Goal: Information Seeking & Learning: Learn about a topic

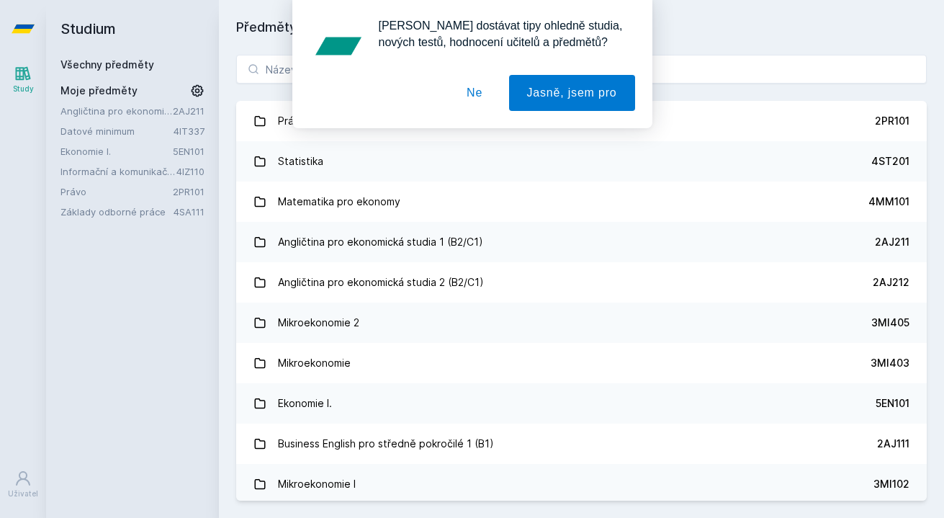
click at [471, 102] on button "Ne" at bounding box center [475, 93] width 52 height 36
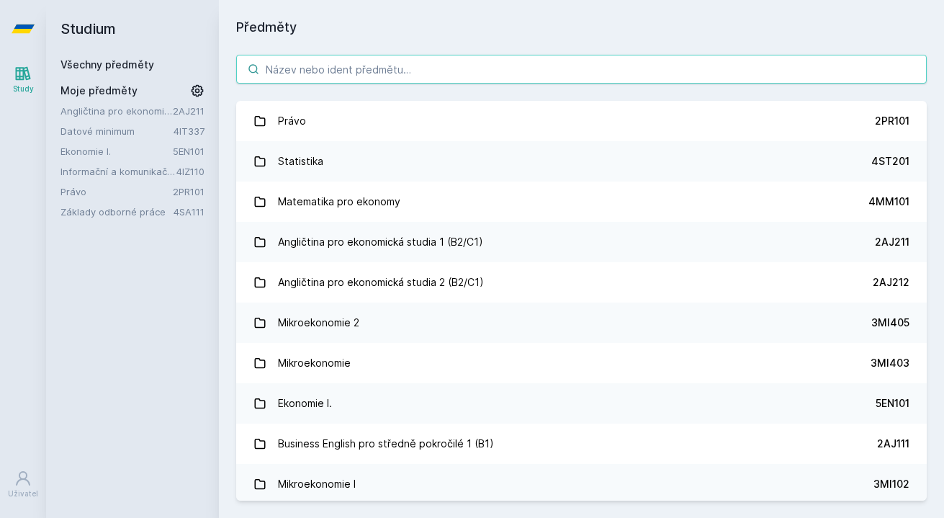
click at [361, 71] on input "search" at bounding box center [581, 69] width 690 height 29
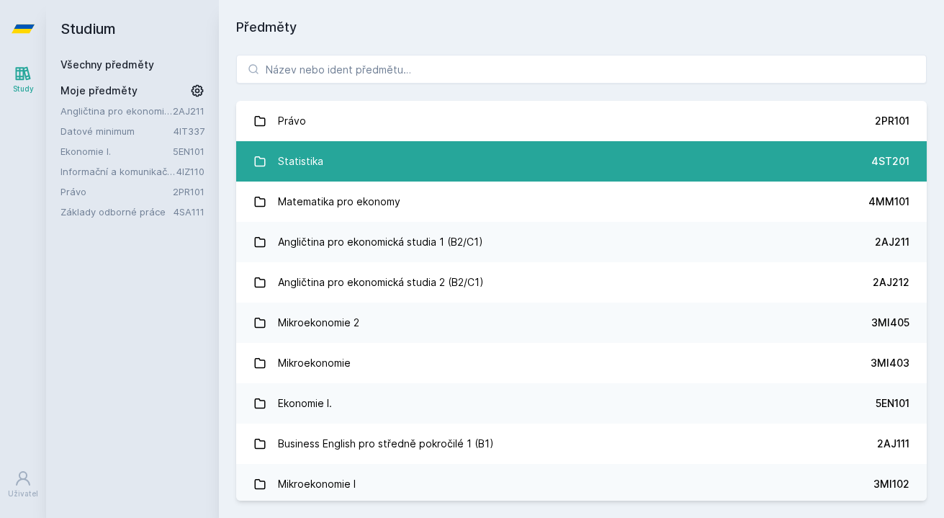
click at [333, 174] on link "Statistika 4ST201" at bounding box center [581, 161] width 690 height 40
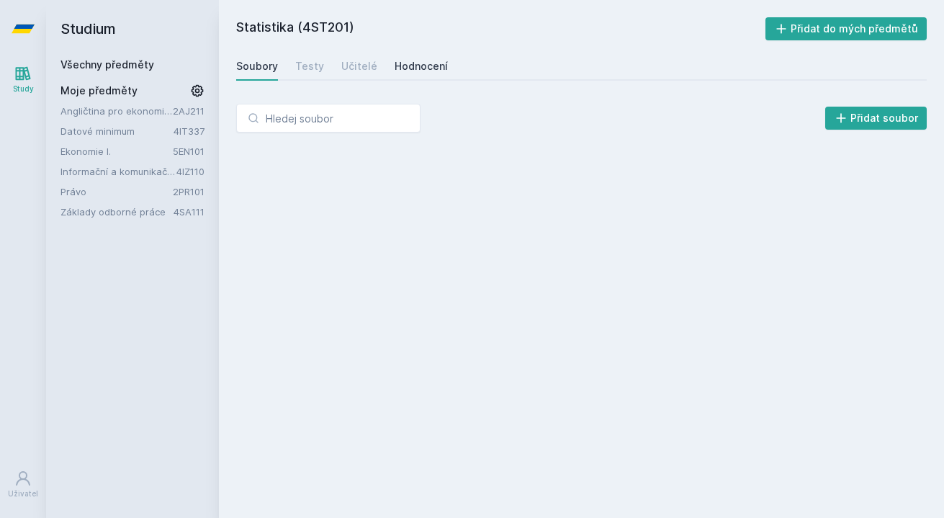
click at [408, 68] on div "Hodnocení" at bounding box center [421, 66] width 53 height 14
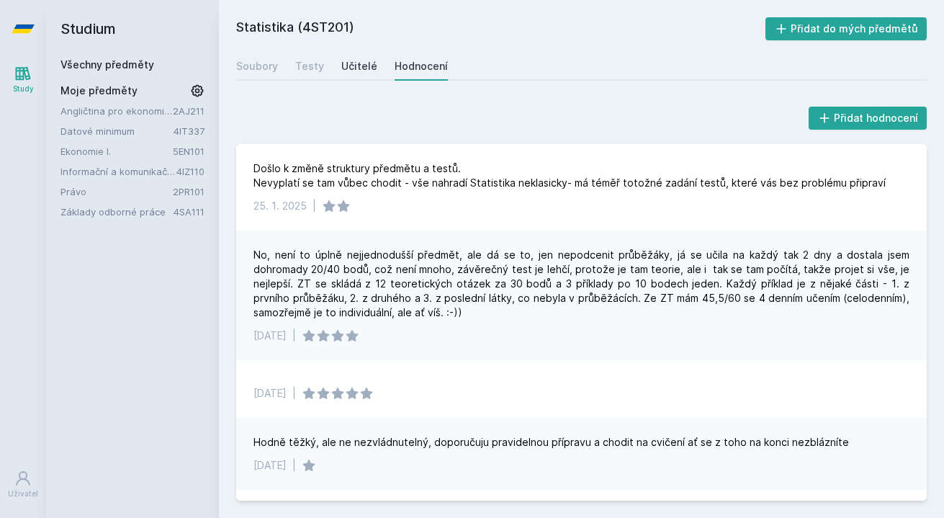
click at [341, 63] on div "Učitelé" at bounding box center [359, 66] width 36 height 14
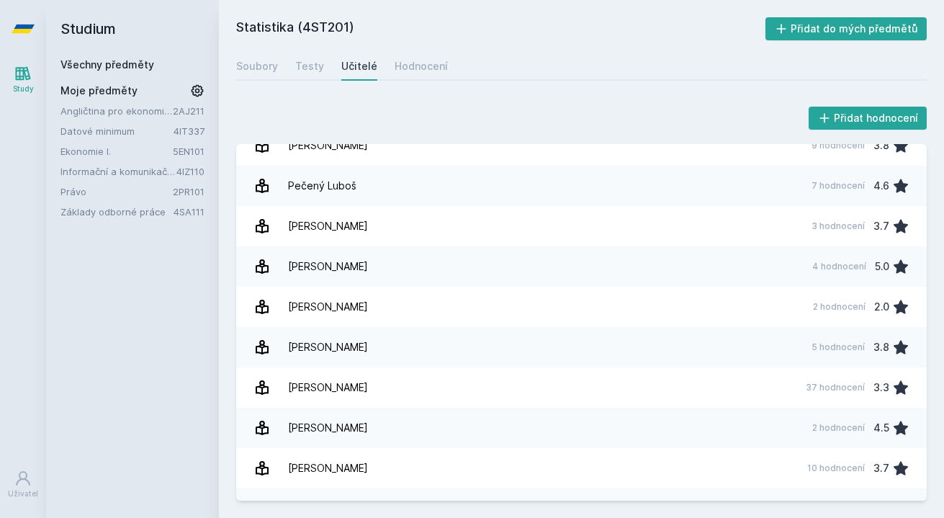
scroll to position [1693, 0]
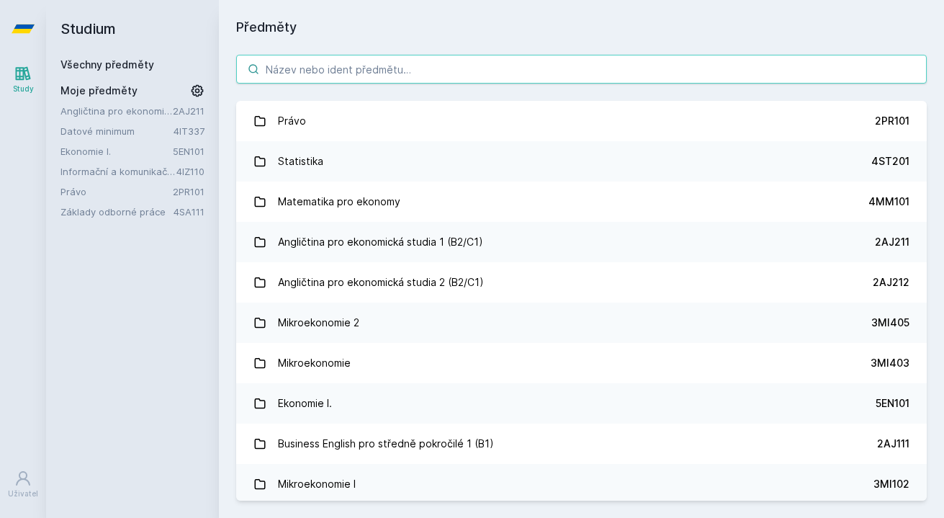
click at [402, 57] on input "search" at bounding box center [581, 69] width 690 height 29
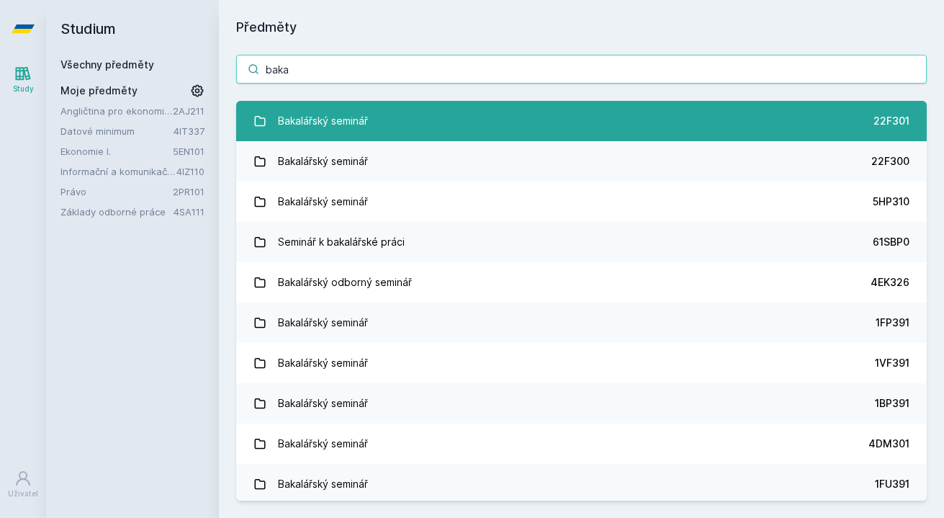
type input "baka"
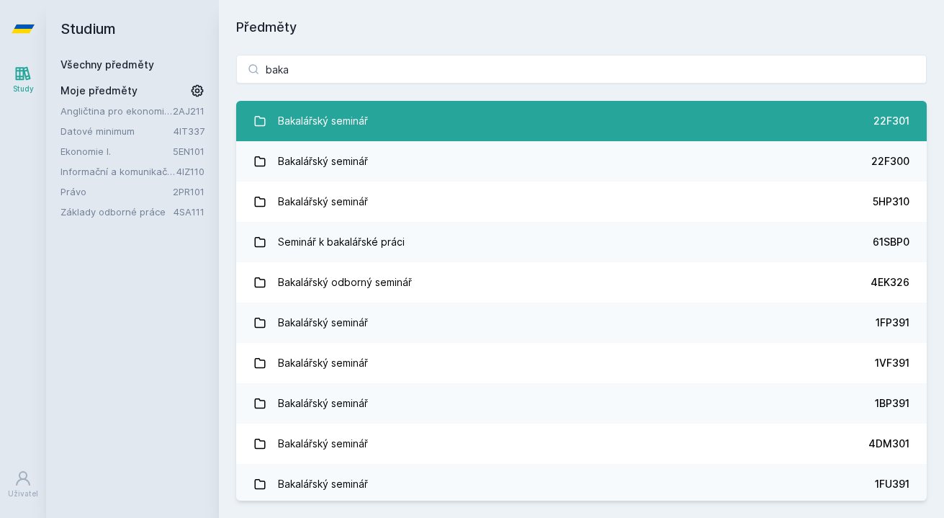
click at [433, 115] on link "Bakalářský seminář 22F301" at bounding box center [581, 121] width 690 height 40
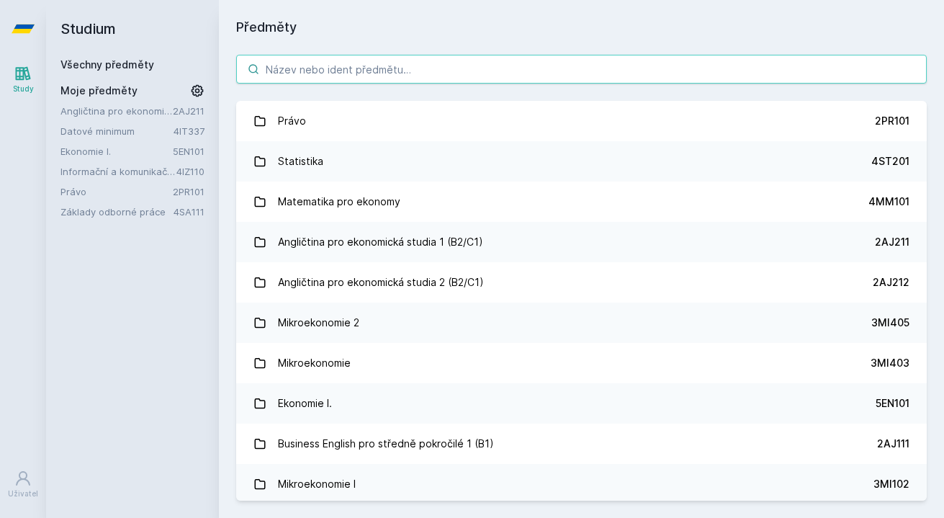
click at [424, 64] on input "search" at bounding box center [581, 69] width 690 height 29
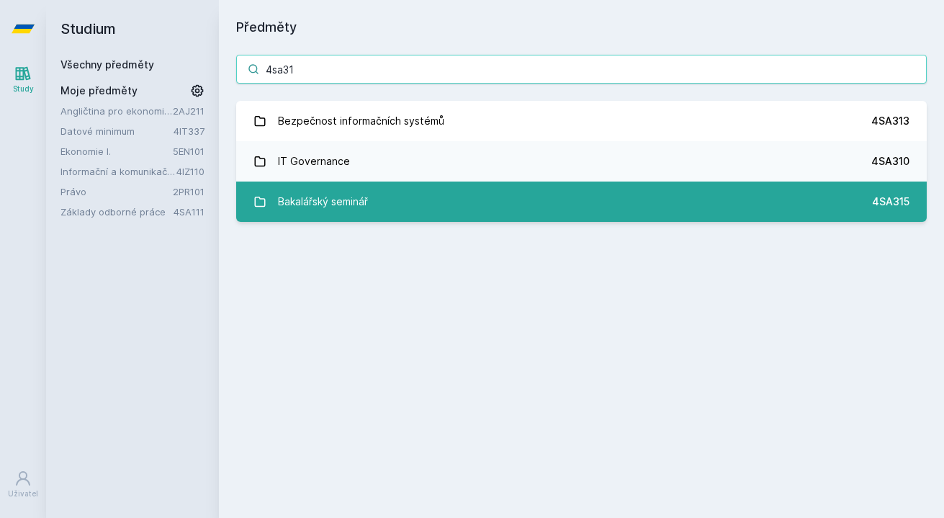
type input "4sa31"
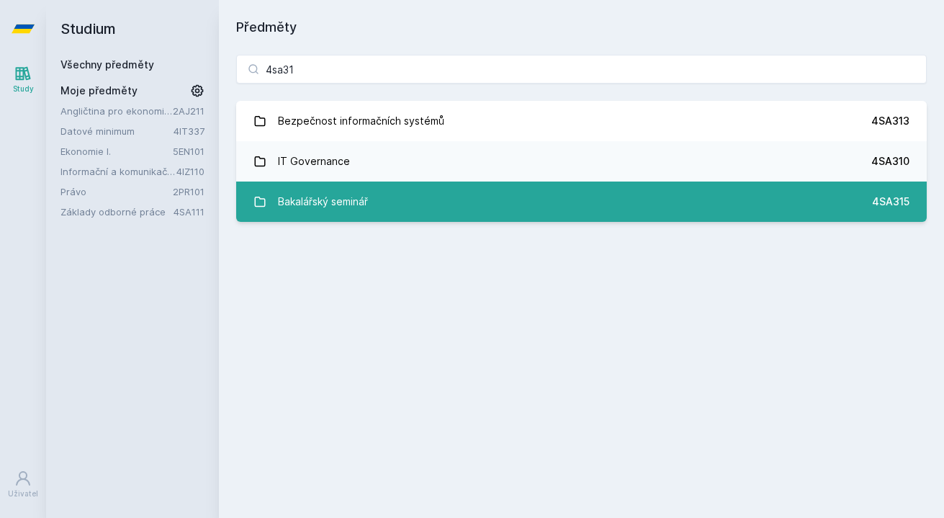
click at [407, 195] on link "Bakalářský seminář 4SA315" at bounding box center [581, 201] width 690 height 40
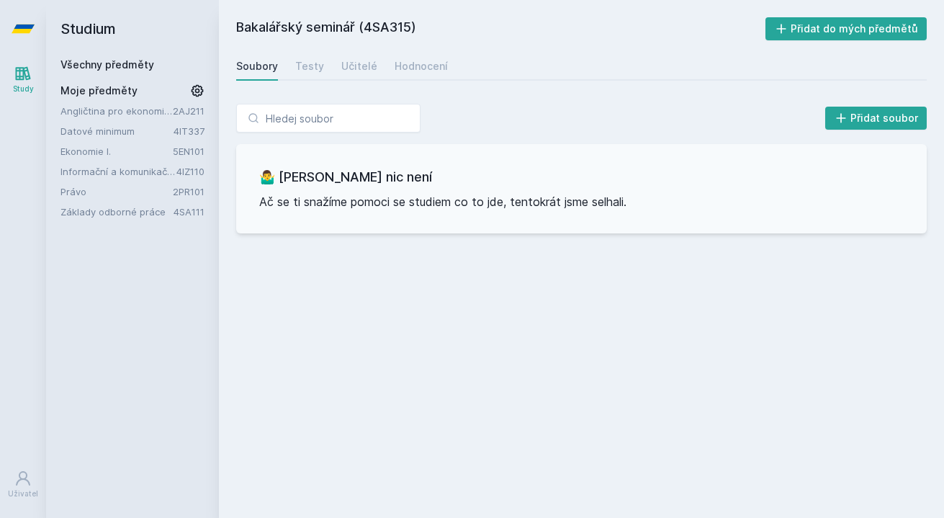
click at [387, 70] on div "Soubory Testy Učitelé Hodnocení" at bounding box center [581, 66] width 690 height 29
click at [401, 70] on div "Hodnocení" at bounding box center [421, 66] width 53 height 14
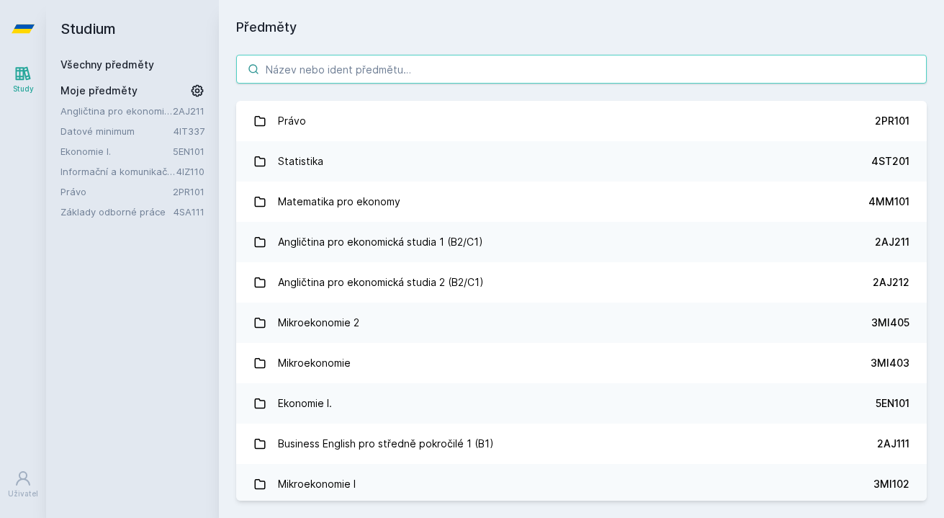
click at [358, 78] on input "search" at bounding box center [581, 69] width 690 height 29
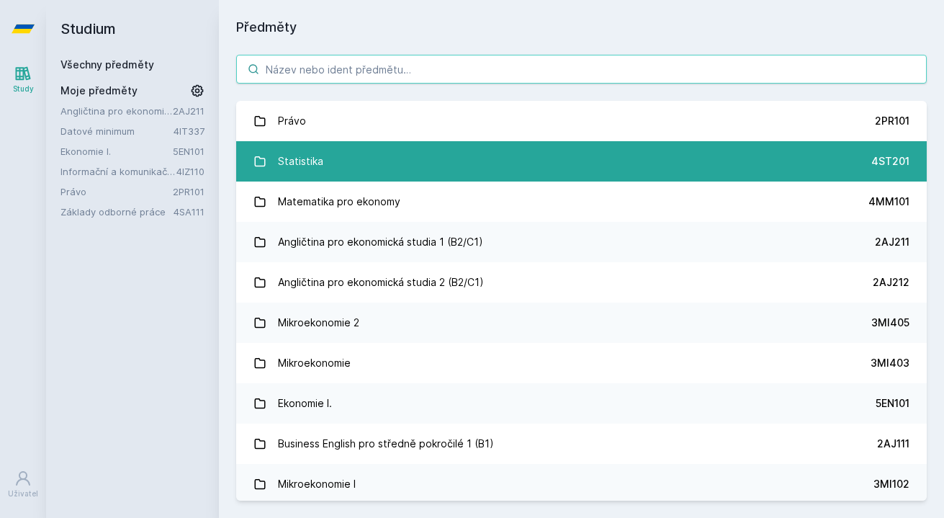
type input "e"
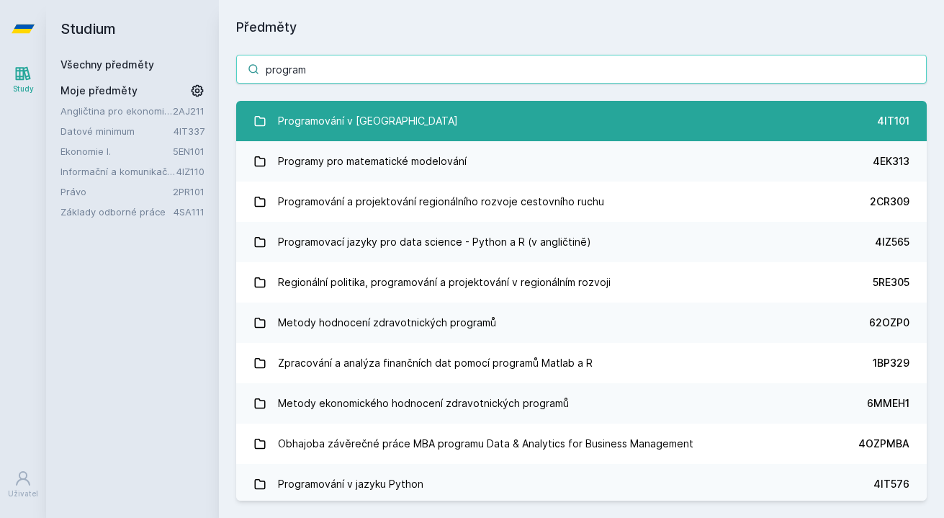
type input "program"
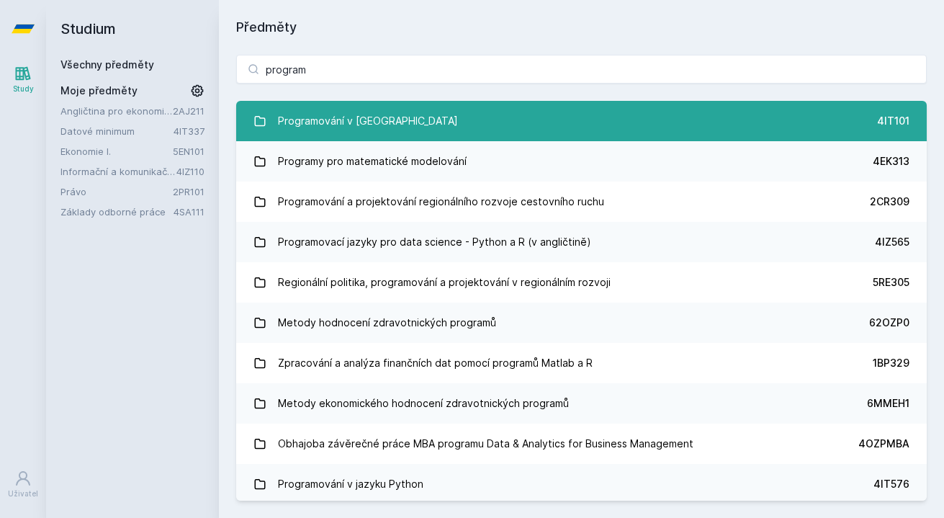
click at [402, 112] on link "Programování v Javě 4IT101" at bounding box center [581, 121] width 690 height 40
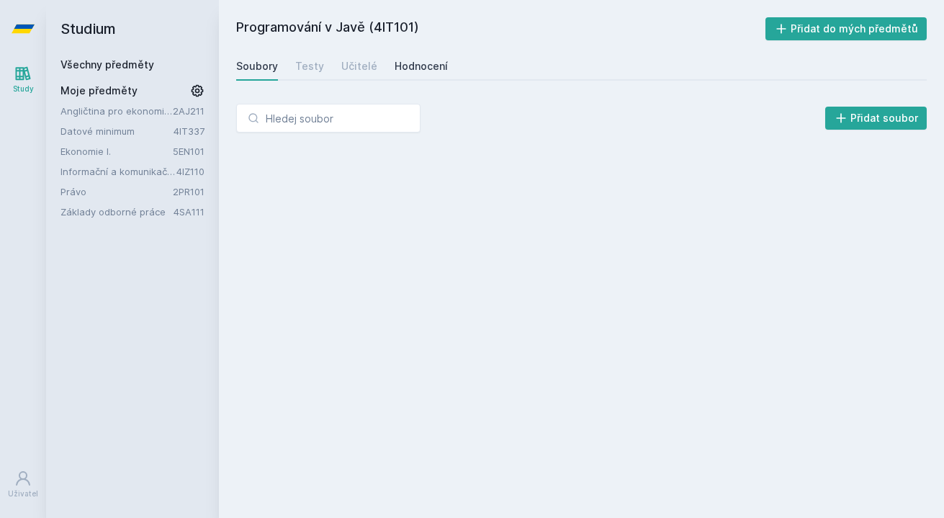
click at [437, 62] on div "Hodnocení" at bounding box center [421, 66] width 53 height 14
click at [332, 71] on div "Soubory Testy Učitelé Hodnocení" at bounding box center [581, 66] width 690 height 29
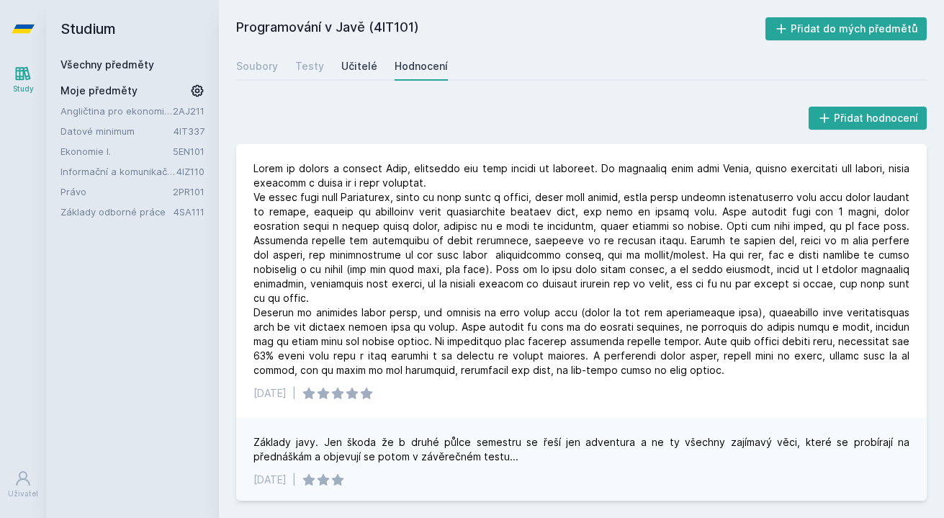
click at [364, 76] on link "Učitelé" at bounding box center [359, 66] width 36 height 29
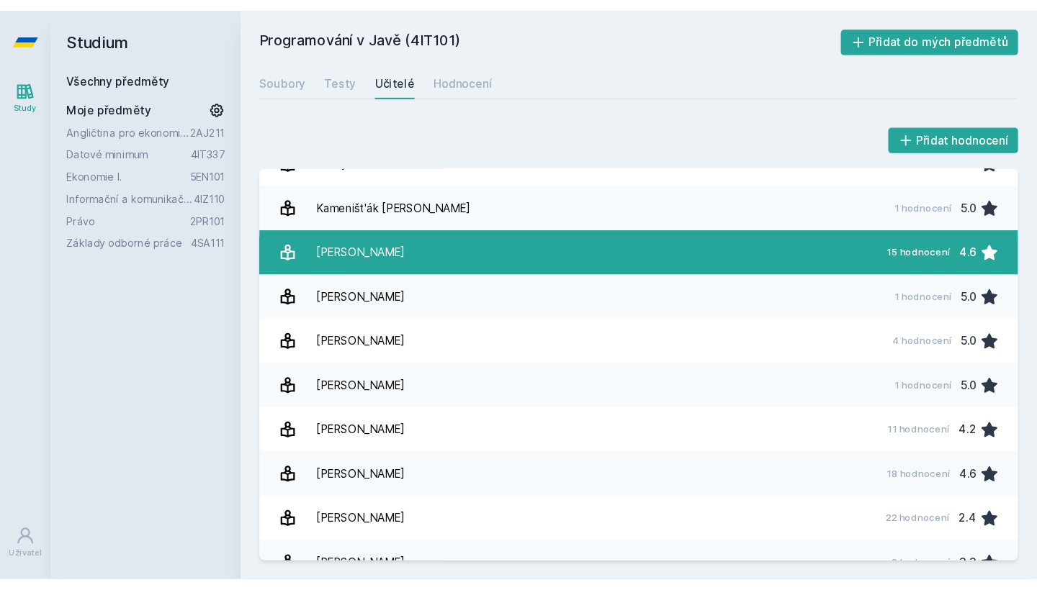
scroll to position [98, 0]
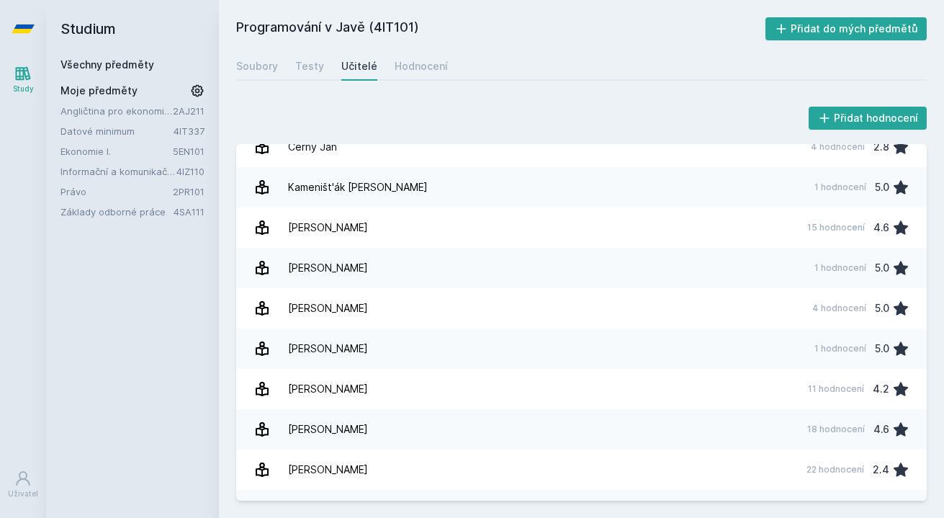
click at [295, 4] on div "Programování v Javě (4IT101) Přidat do mých předmětů [GEOGRAPHIC_DATA] Testy Uč…" at bounding box center [581, 259] width 725 height 518
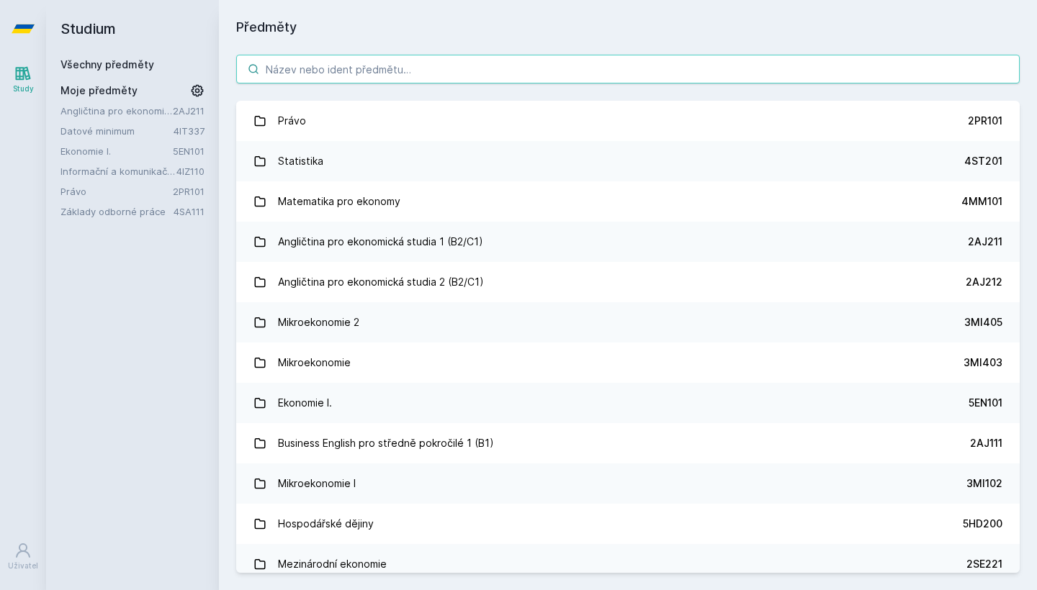
click at [438, 57] on input "search" at bounding box center [627, 69] width 783 height 29
type input "f"
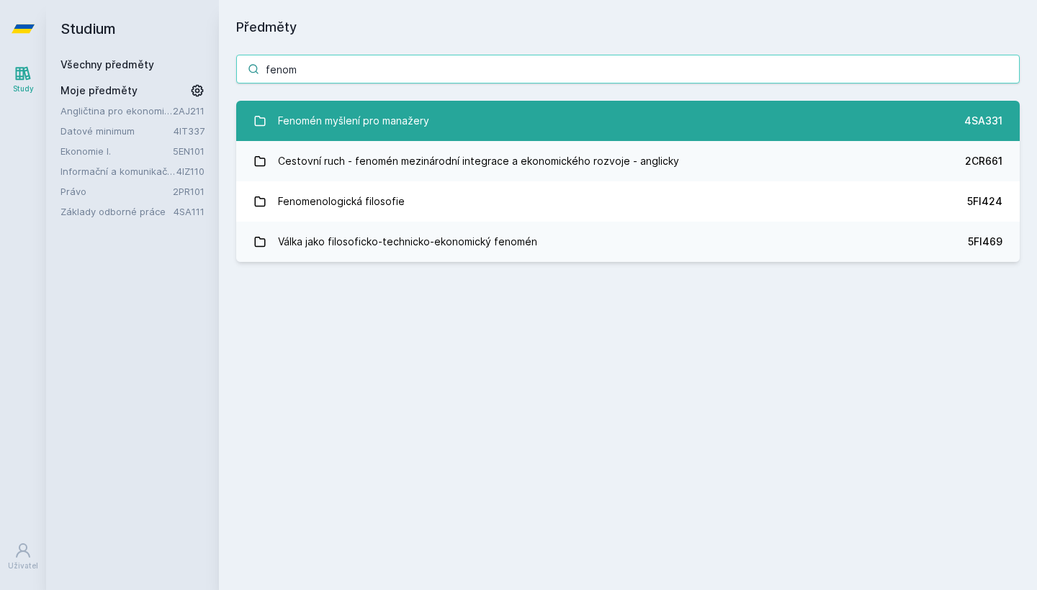
type input "fenom"
click at [409, 117] on div "Fenomén myšlení pro manažery" at bounding box center [353, 121] width 151 height 29
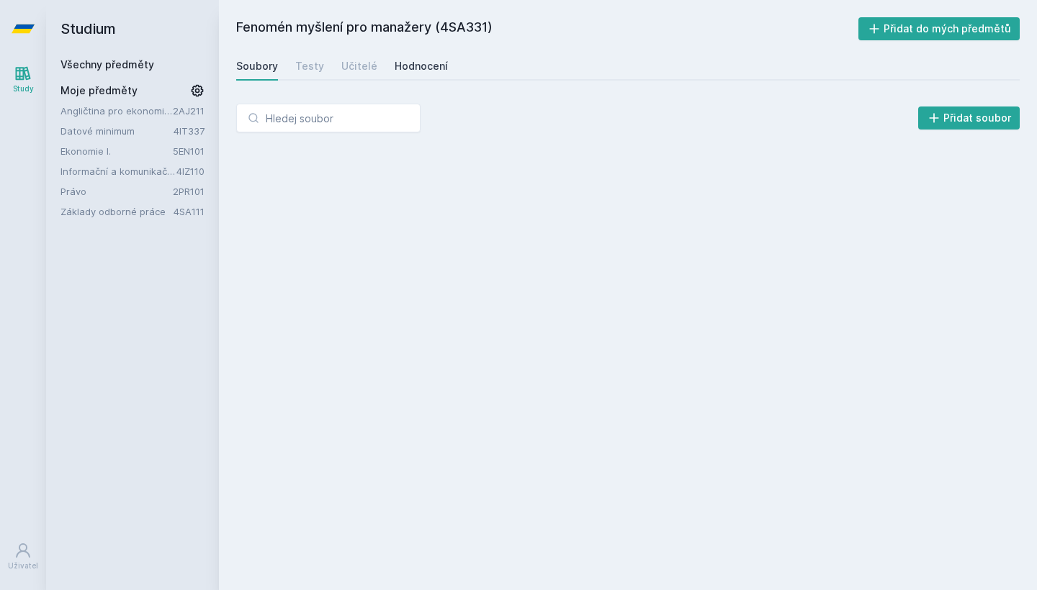
click at [420, 64] on div "Hodnocení" at bounding box center [421, 66] width 53 height 14
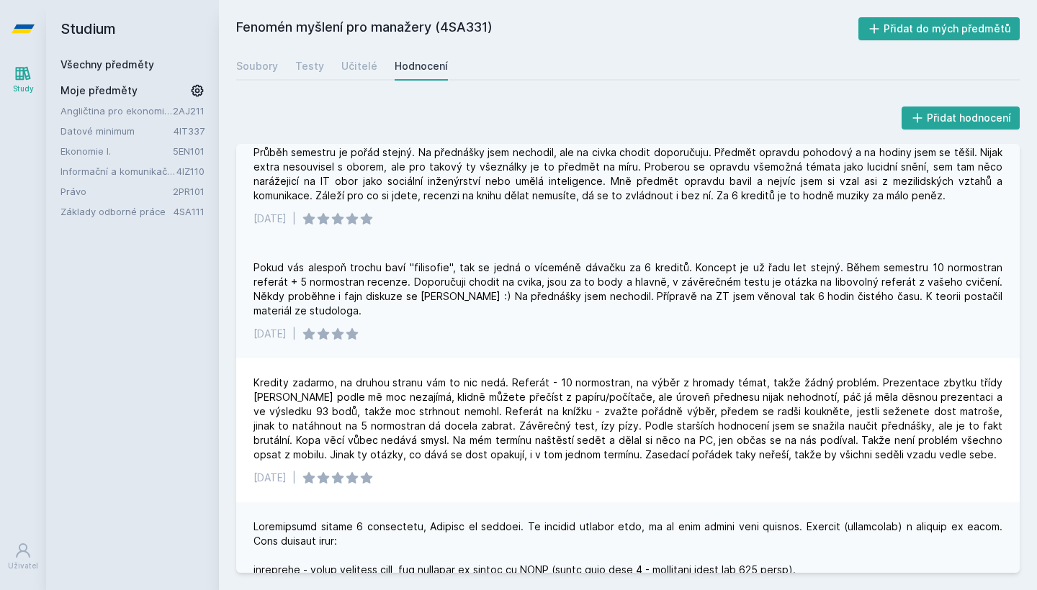
scroll to position [17, 0]
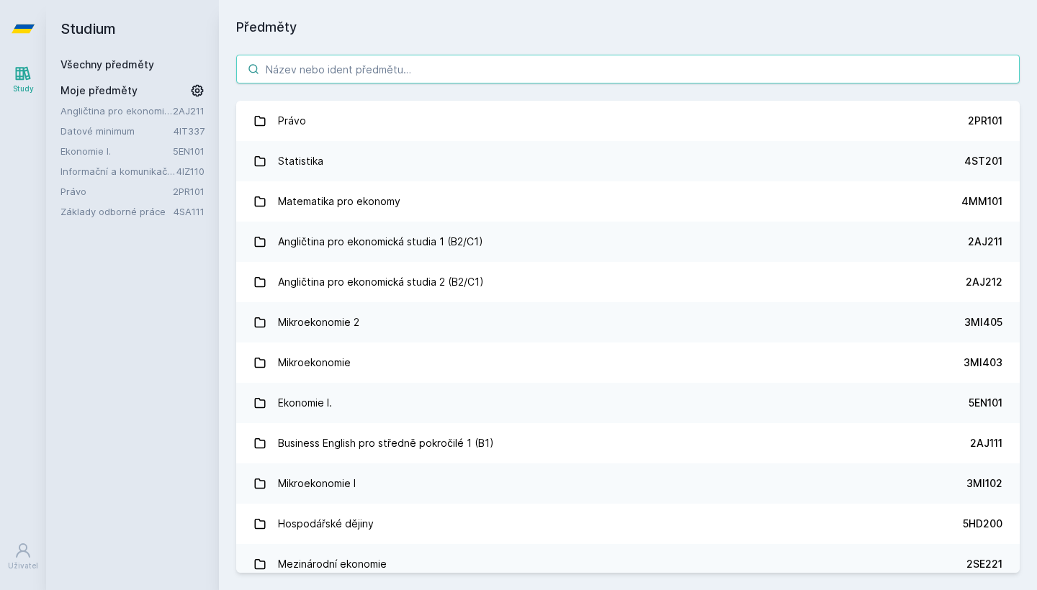
click at [350, 74] on input "search" at bounding box center [627, 69] width 783 height 29
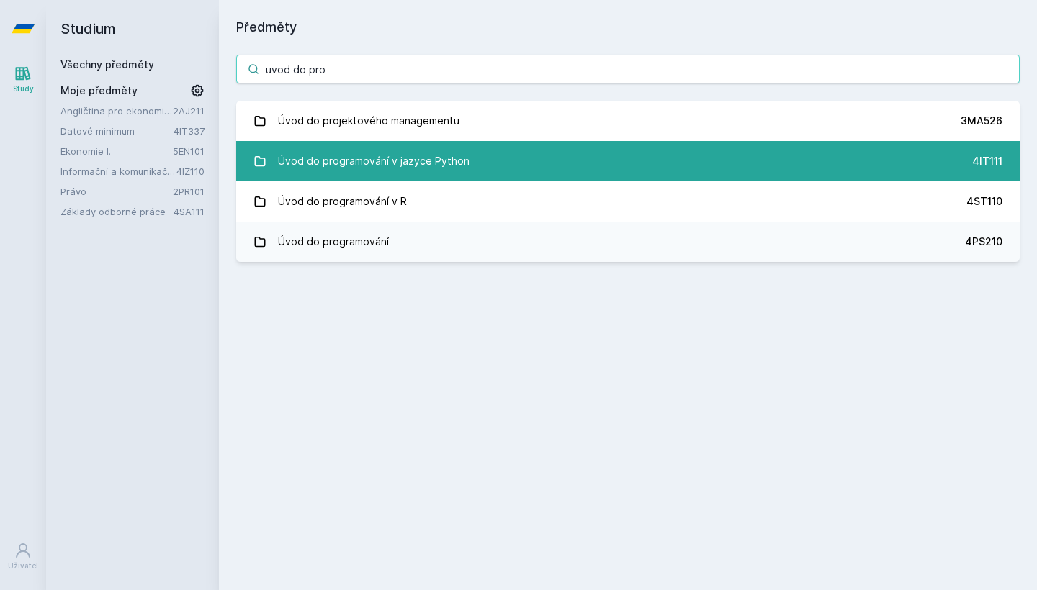
type input "uvod do pro"
click at [359, 157] on div "Úvod do programování v jazyce Python" at bounding box center [374, 161] width 192 height 29
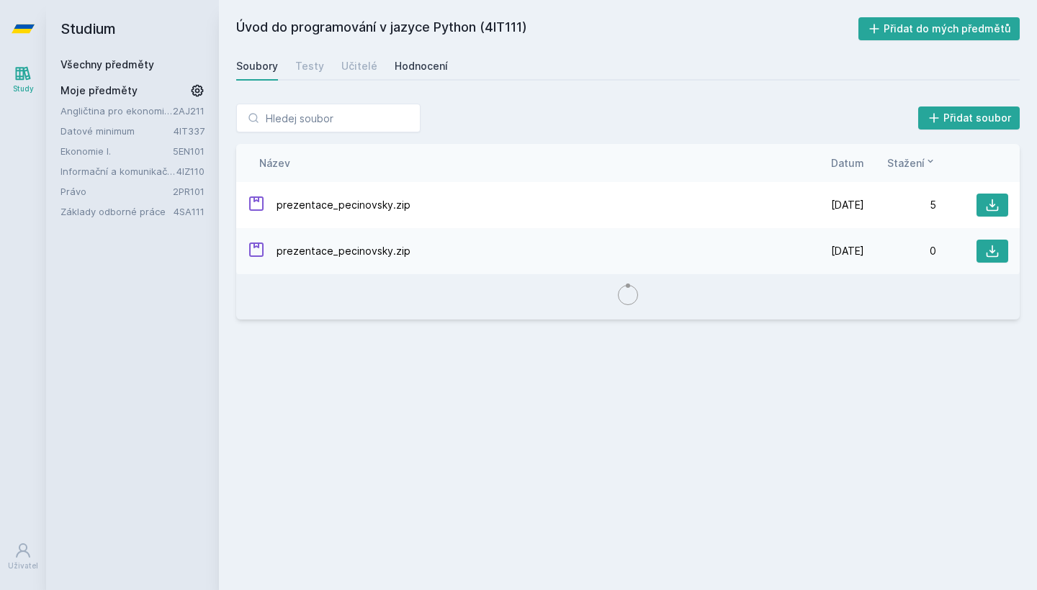
click at [423, 62] on div "Hodnocení" at bounding box center [421, 66] width 53 height 14
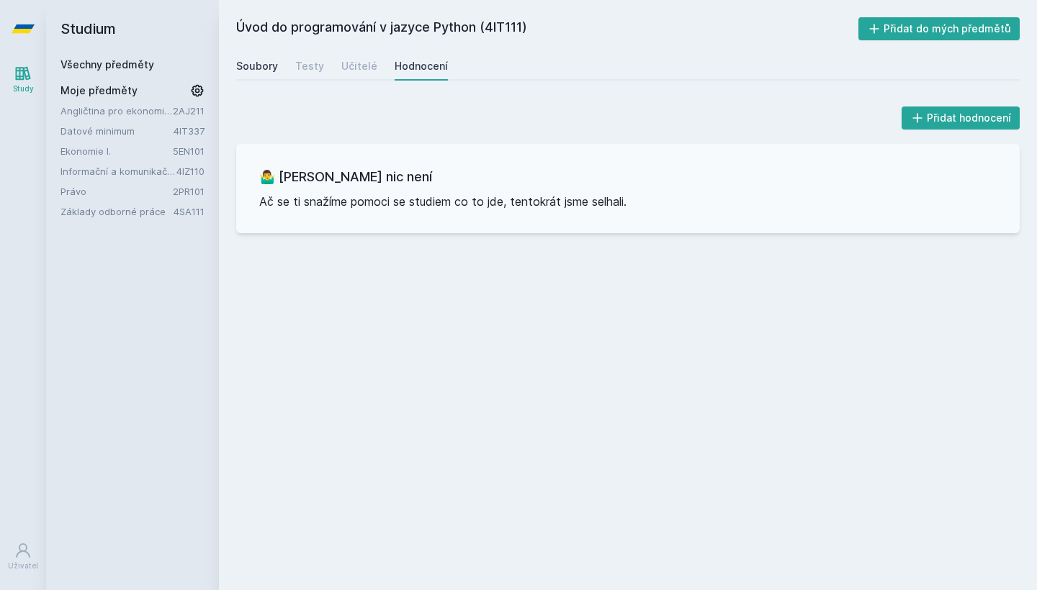
click at [253, 63] on div "Soubory" at bounding box center [257, 66] width 42 height 14
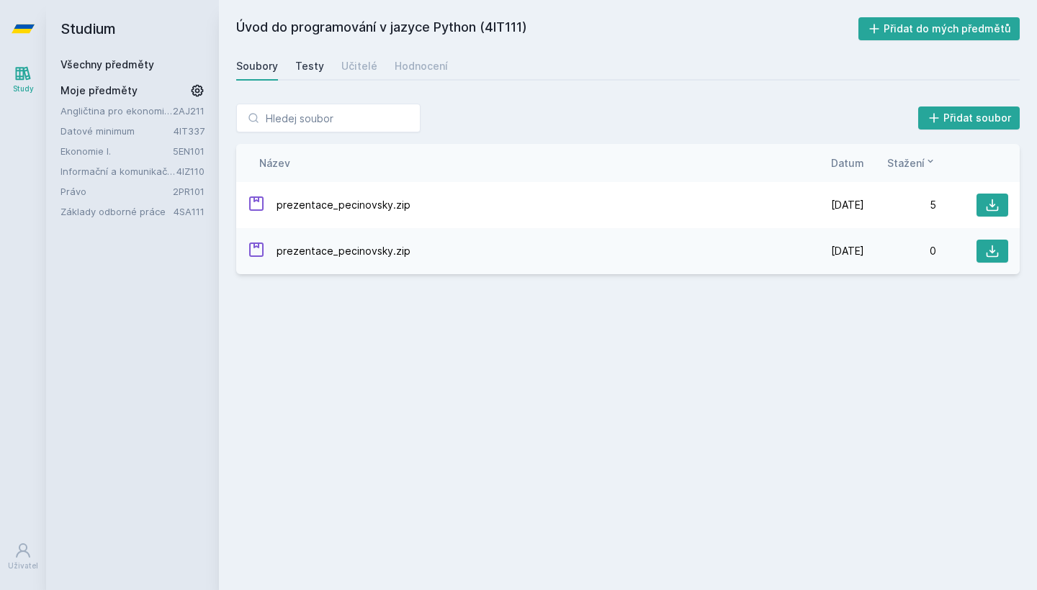
click at [309, 67] on div "Testy" at bounding box center [309, 66] width 29 height 14
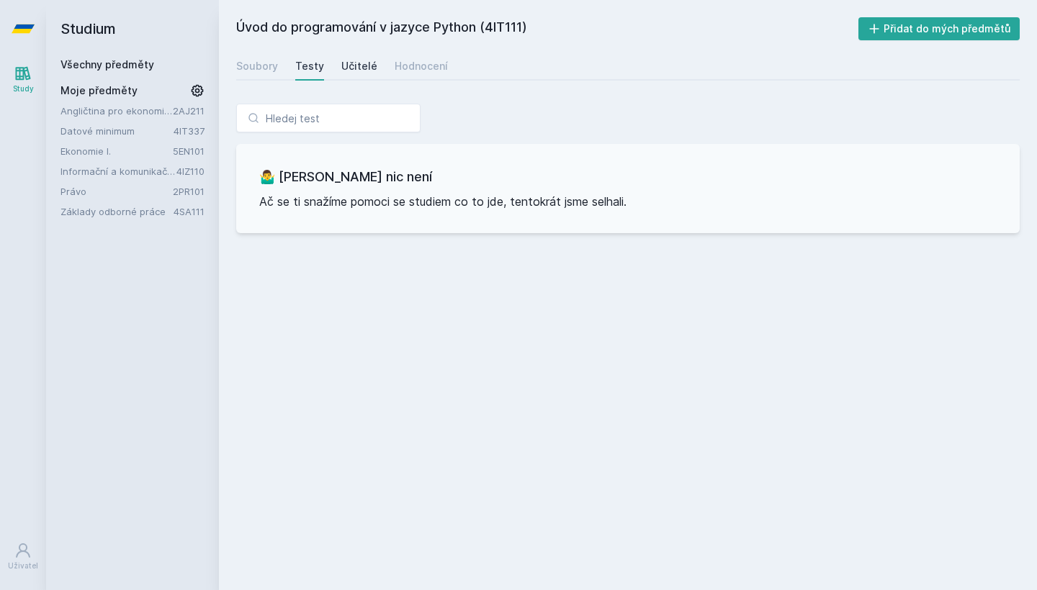
click at [357, 63] on div "Učitelé" at bounding box center [359, 66] width 36 height 14
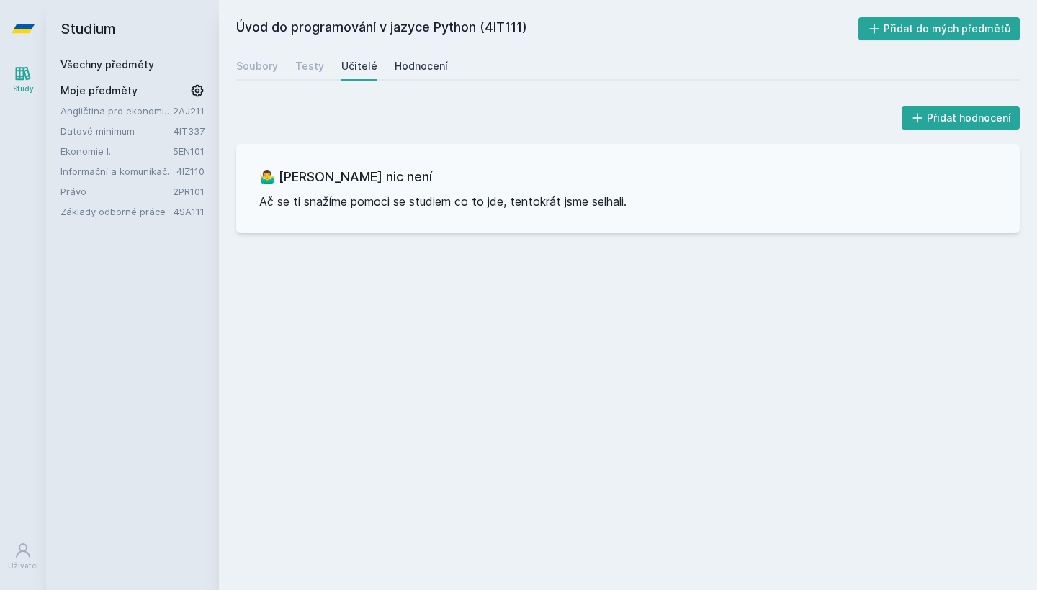
click at [415, 70] on div "Hodnocení" at bounding box center [421, 66] width 53 height 14
click at [371, 68] on div "Učitelé" at bounding box center [359, 66] width 36 height 14
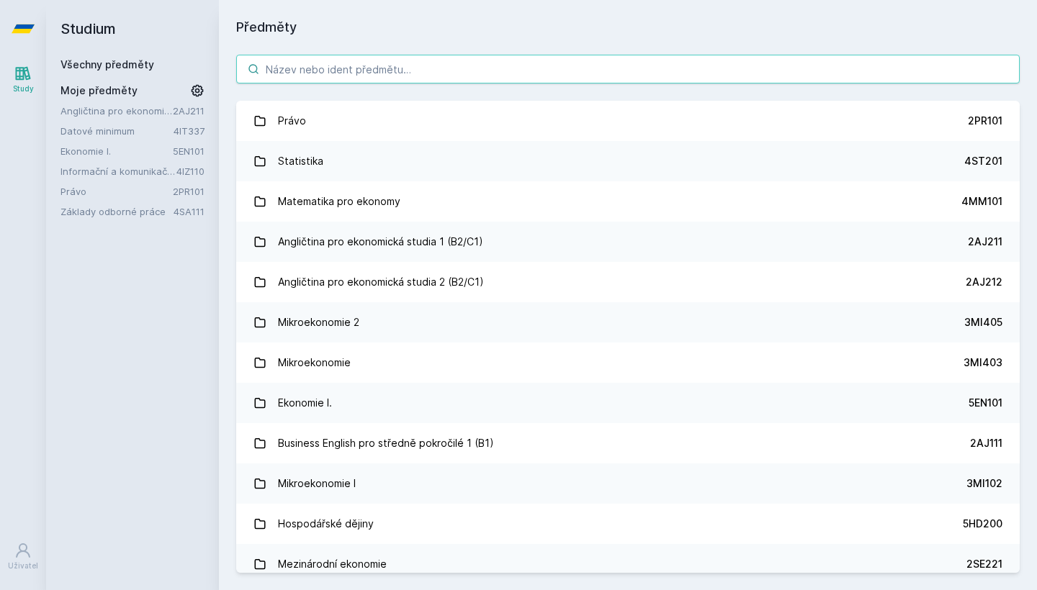
click at [319, 71] on input "search" at bounding box center [627, 69] width 783 height 29
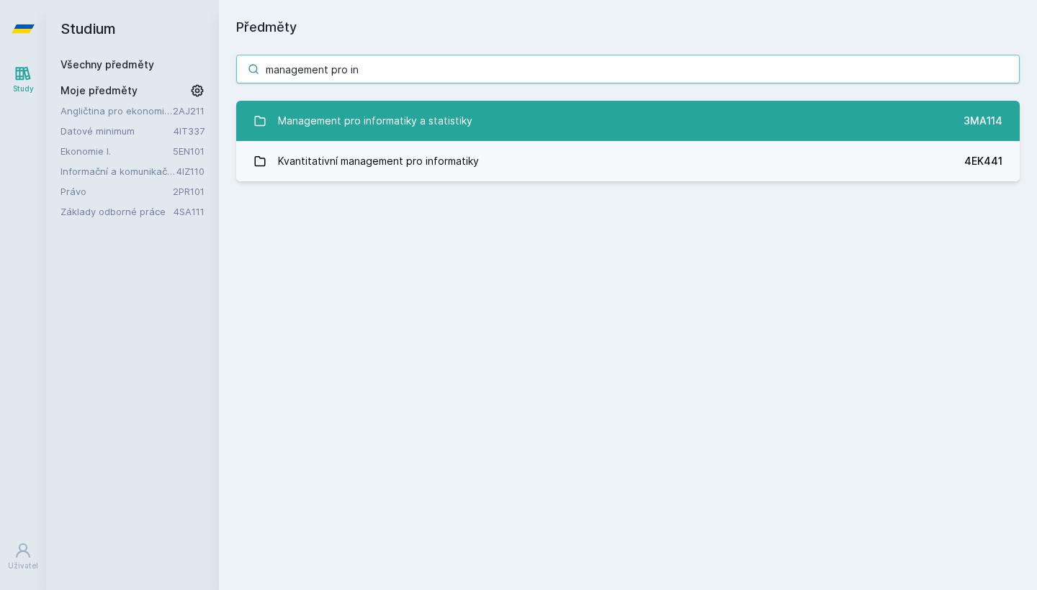
type input "management pro in"
click at [425, 128] on div "Management pro informatiky a statistiky" at bounding box center [375, 121] width 194 height 29
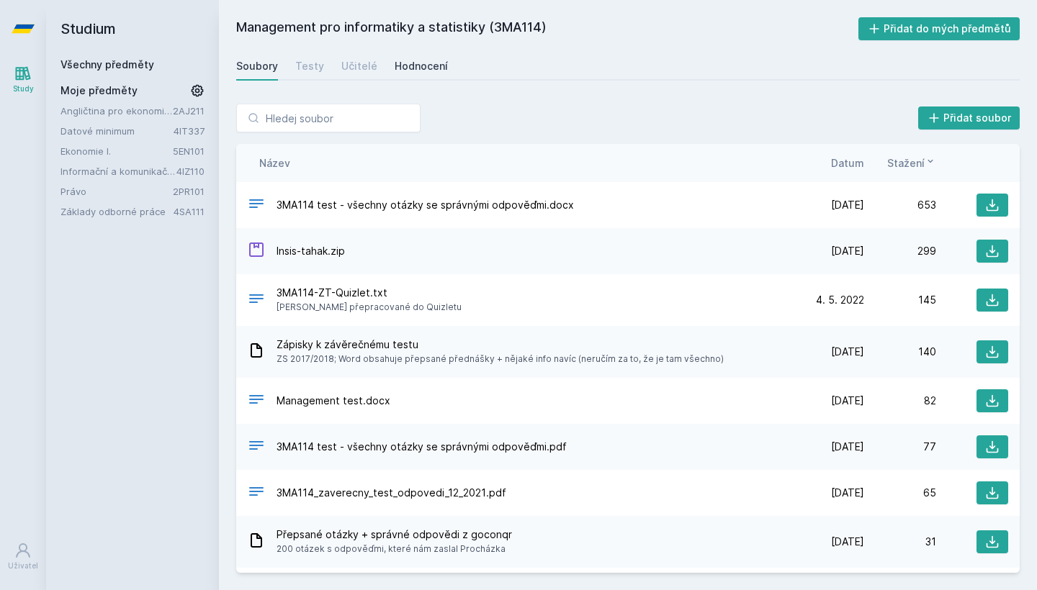
click at [420, 64] on div "Hodnocení" at bounding box center [421, 66] width 53 height 14
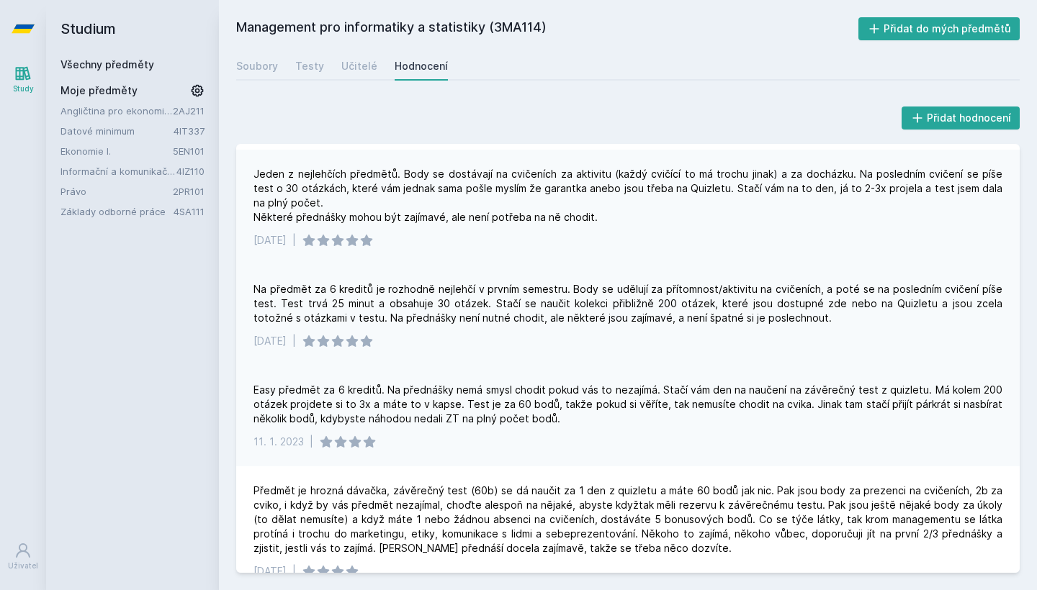
scroll to position [328, 0]
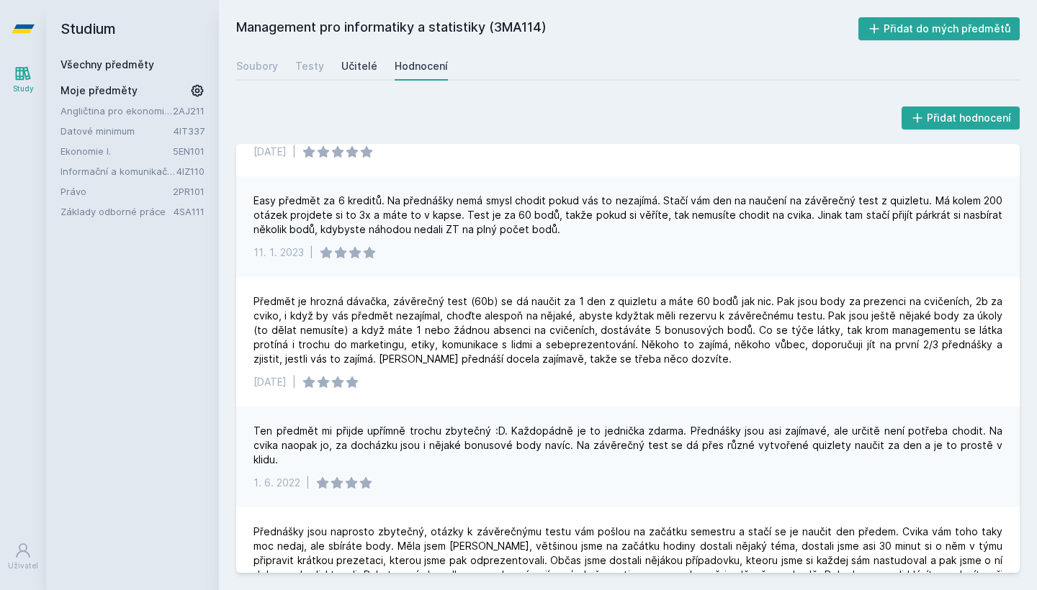
click at [358, 70] on div "Učitelé" at bounding box center [359, 66] width 36 height 14
